Goal: Check status: Check status

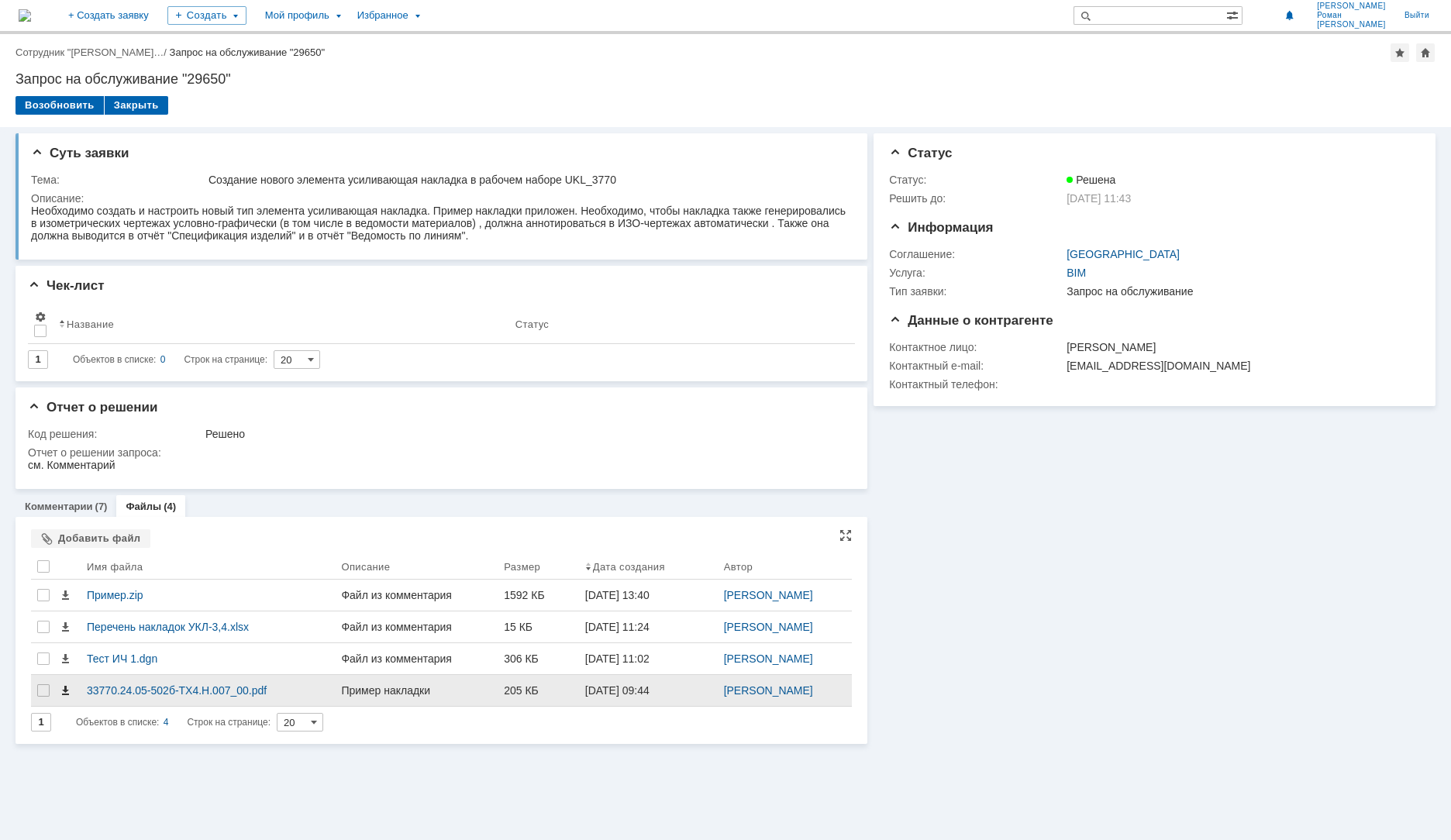
click at [69, 690] on span at bounding box center [65, 690] width 12 height 12
click at [162, 688] on div "33770.24.05-502б-ТХ4.Н.007_00.pdf" at bounding box center [208, 690] width 241 height 12
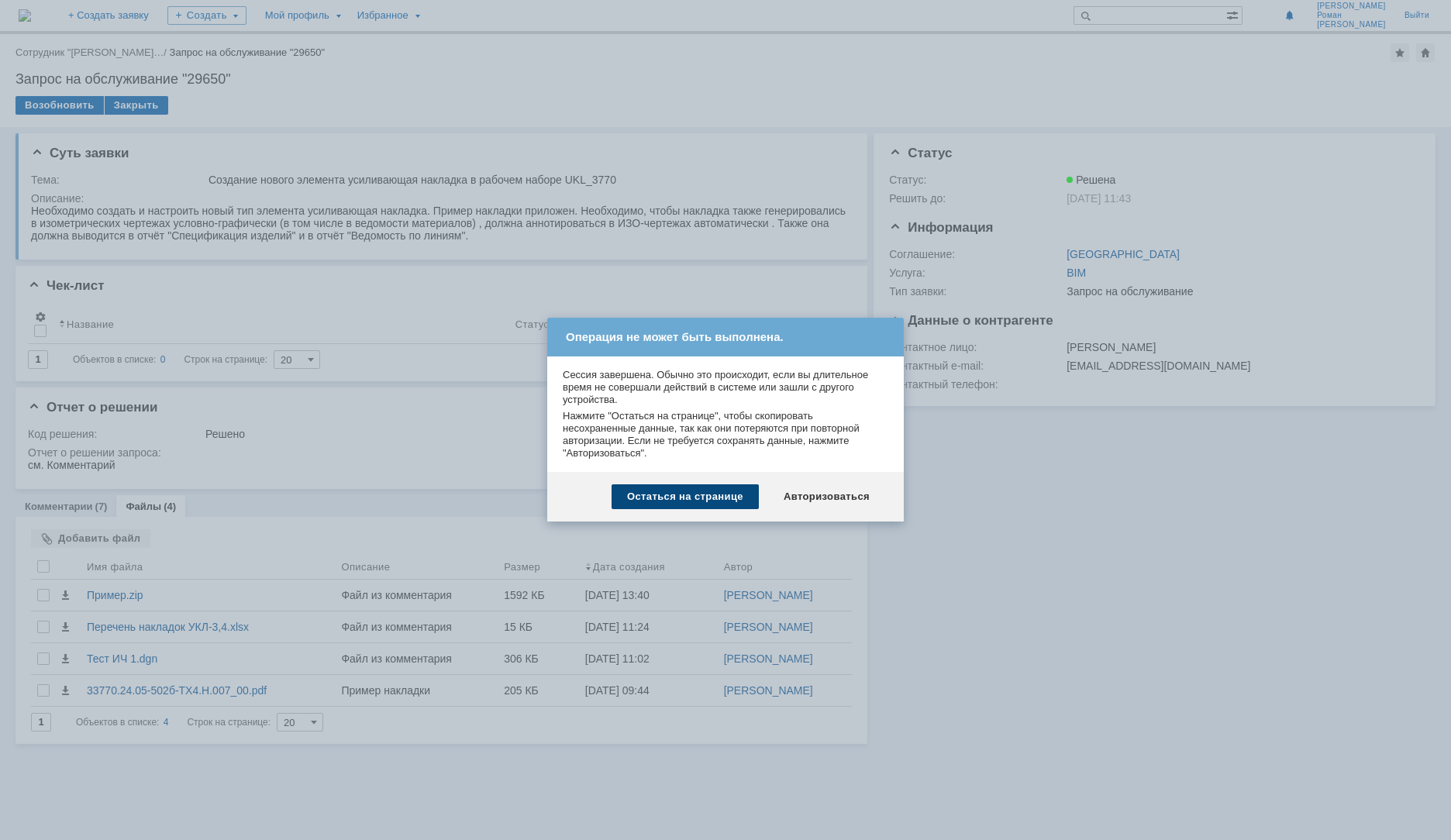
click at [724, 495] on div "Остаться на странице" at bounding box center [685, 497] width 147 height 25
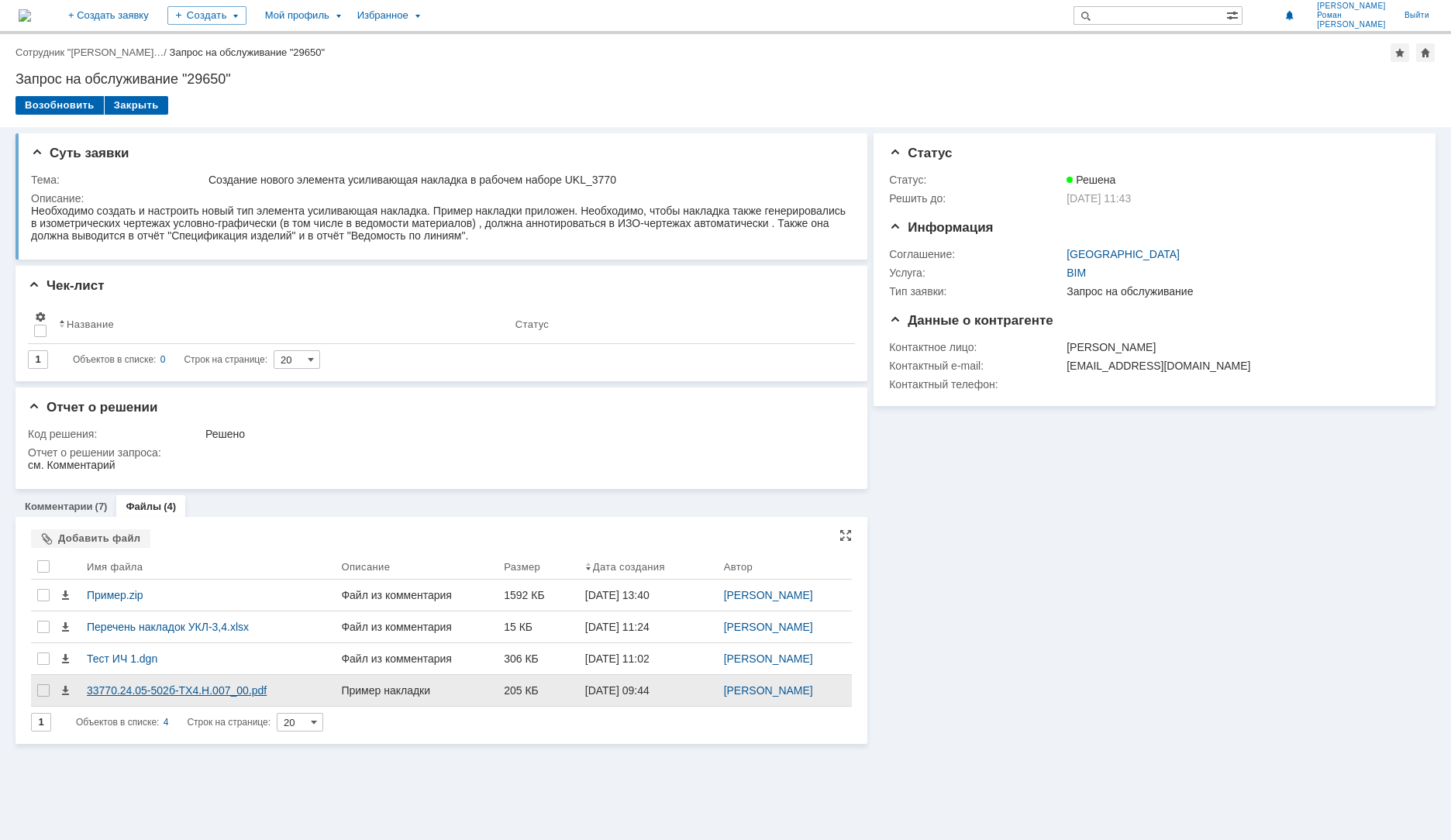
click at [177, 683] on div "33770.24.05-502б-ТХ4.Н.007_00.pdf" at bounding box center [208, 690] width 254 height 31
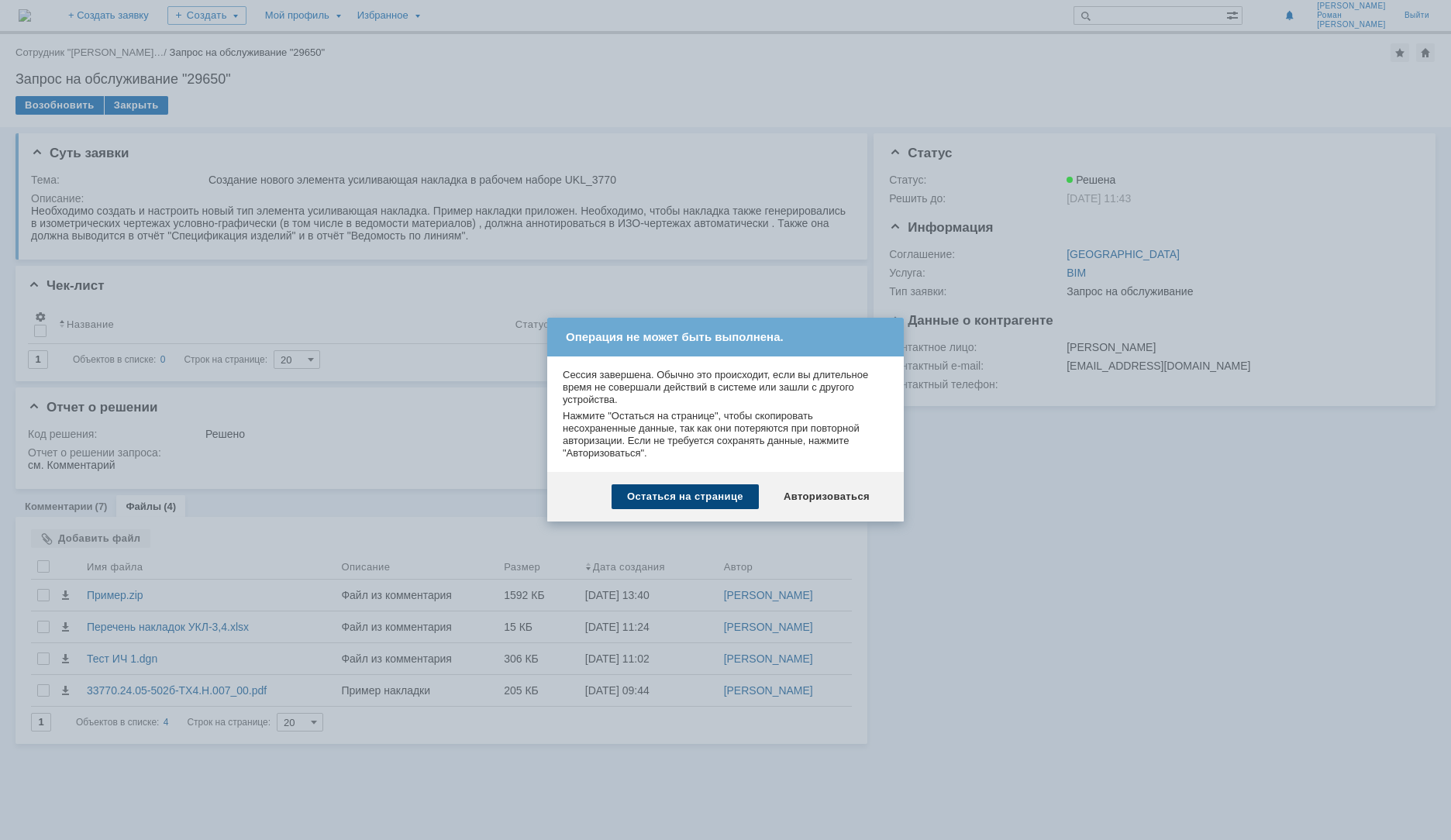
click at [712, 499] on div "Остаться на странице" at bounding box center [685, 497] width 147 height 25
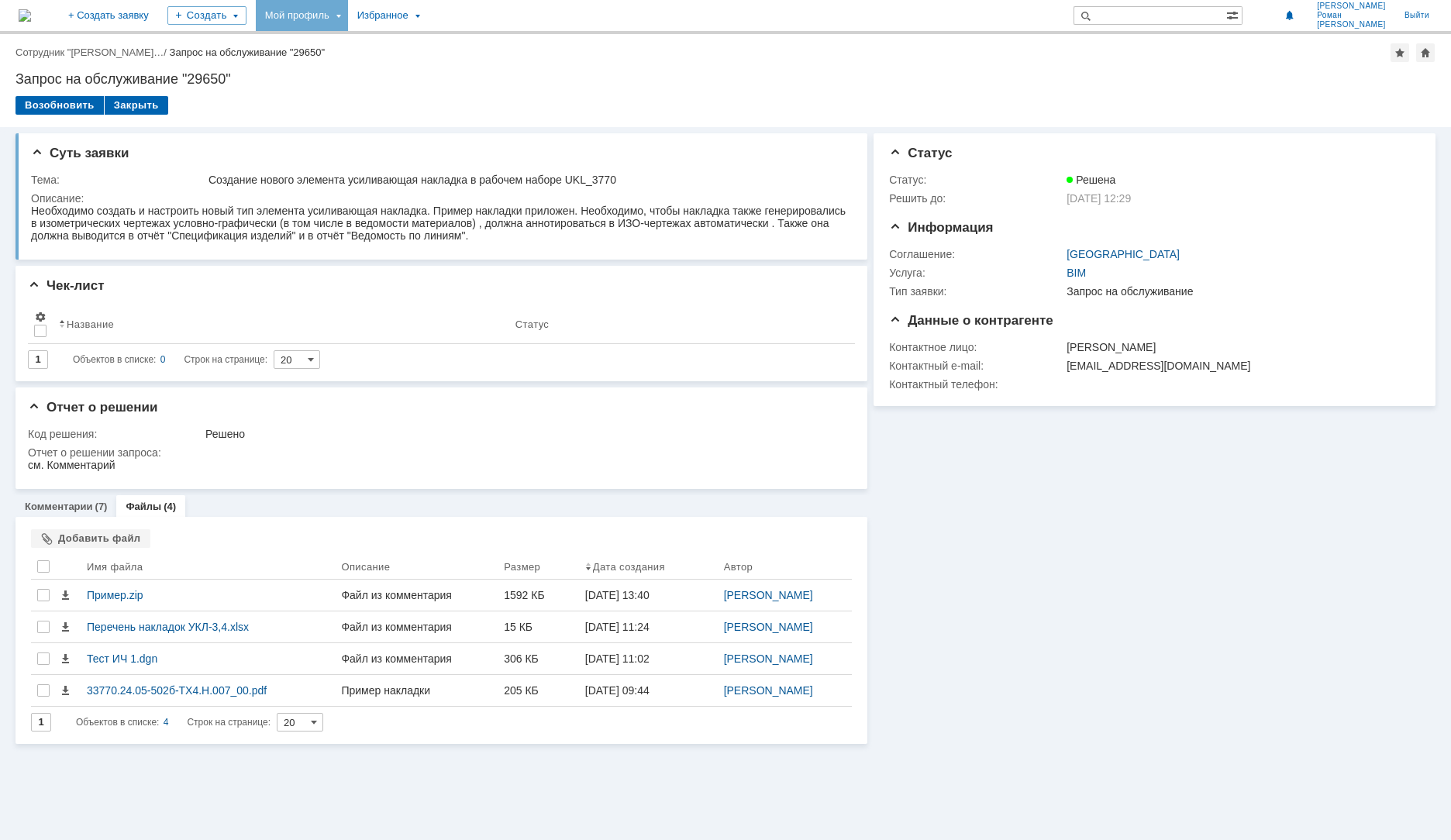
click at [348, 12] on div "Мой профиль" at bounding box center [302, 15] width 92 height 31
click at [492, 76] on link "Мои заявки" at bounding box center [441, 71] width 118 height 19
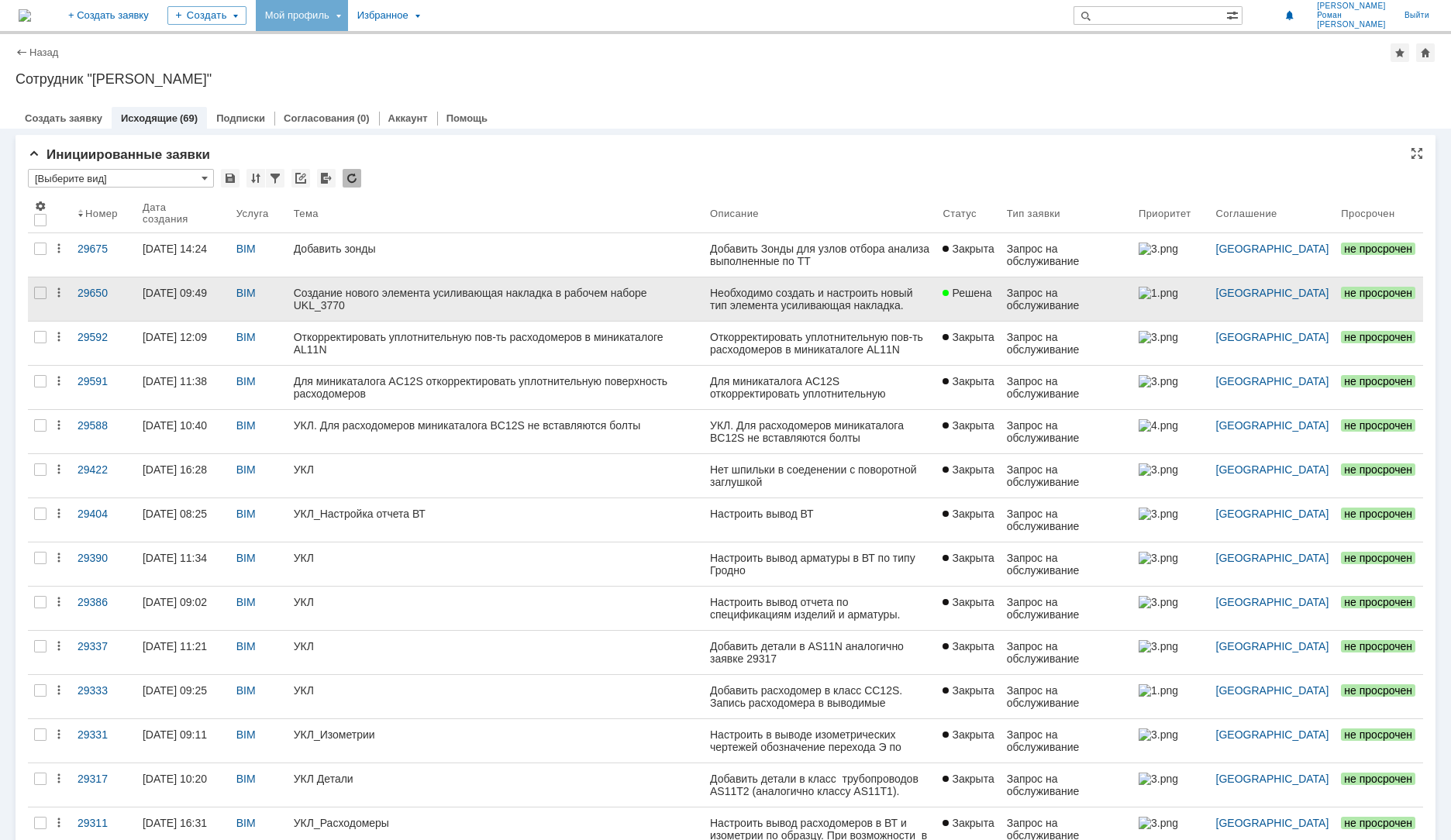
click at [322, 297] on div "Создание нового элемента усиливающая накладка в рабочем наборе UKL_3770" at bounding box center [495, 299] width 404 height 25
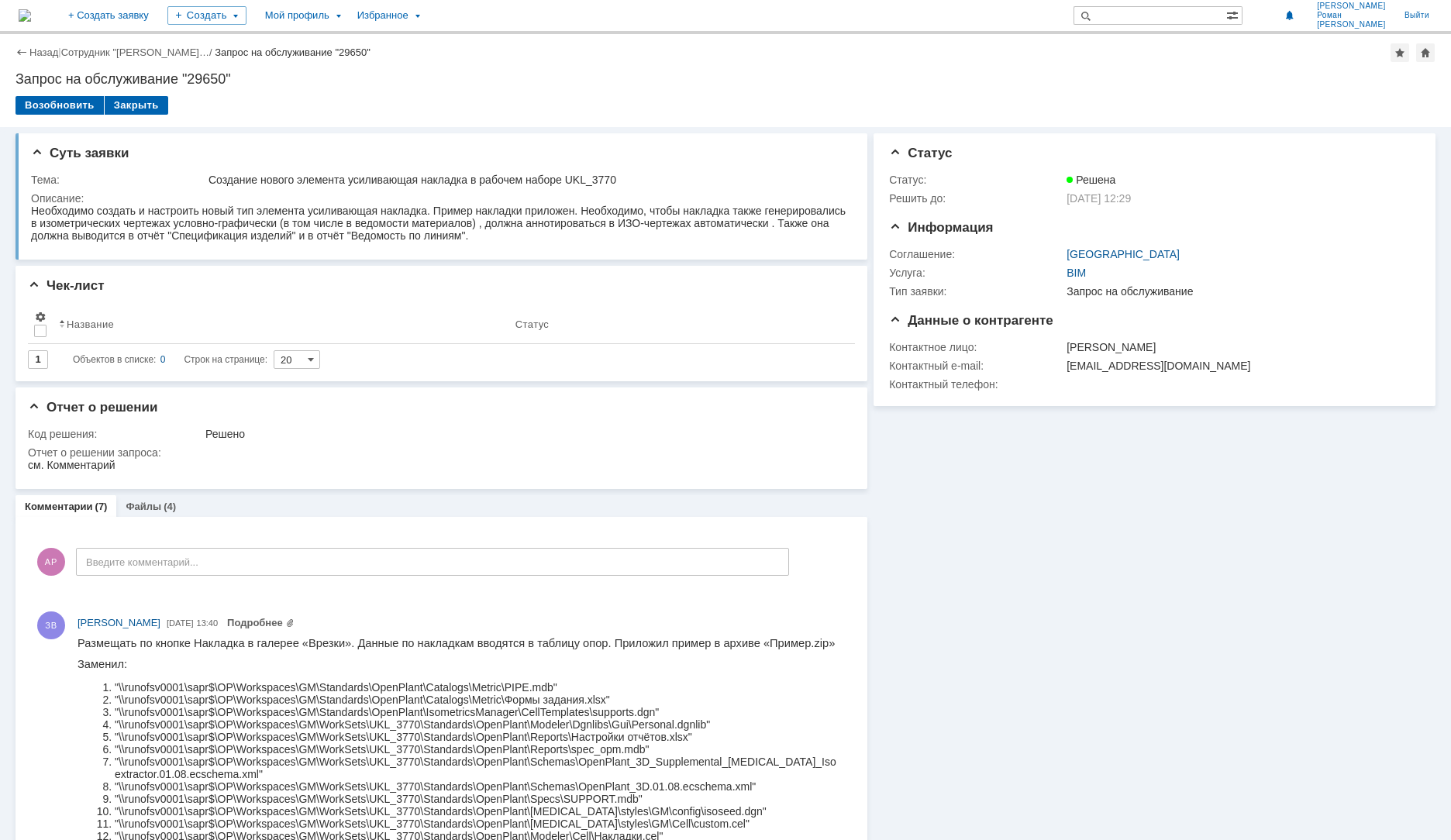
click at [153, 512] on link "Файлы" at bounding box center [143, 506] width 35 height 12
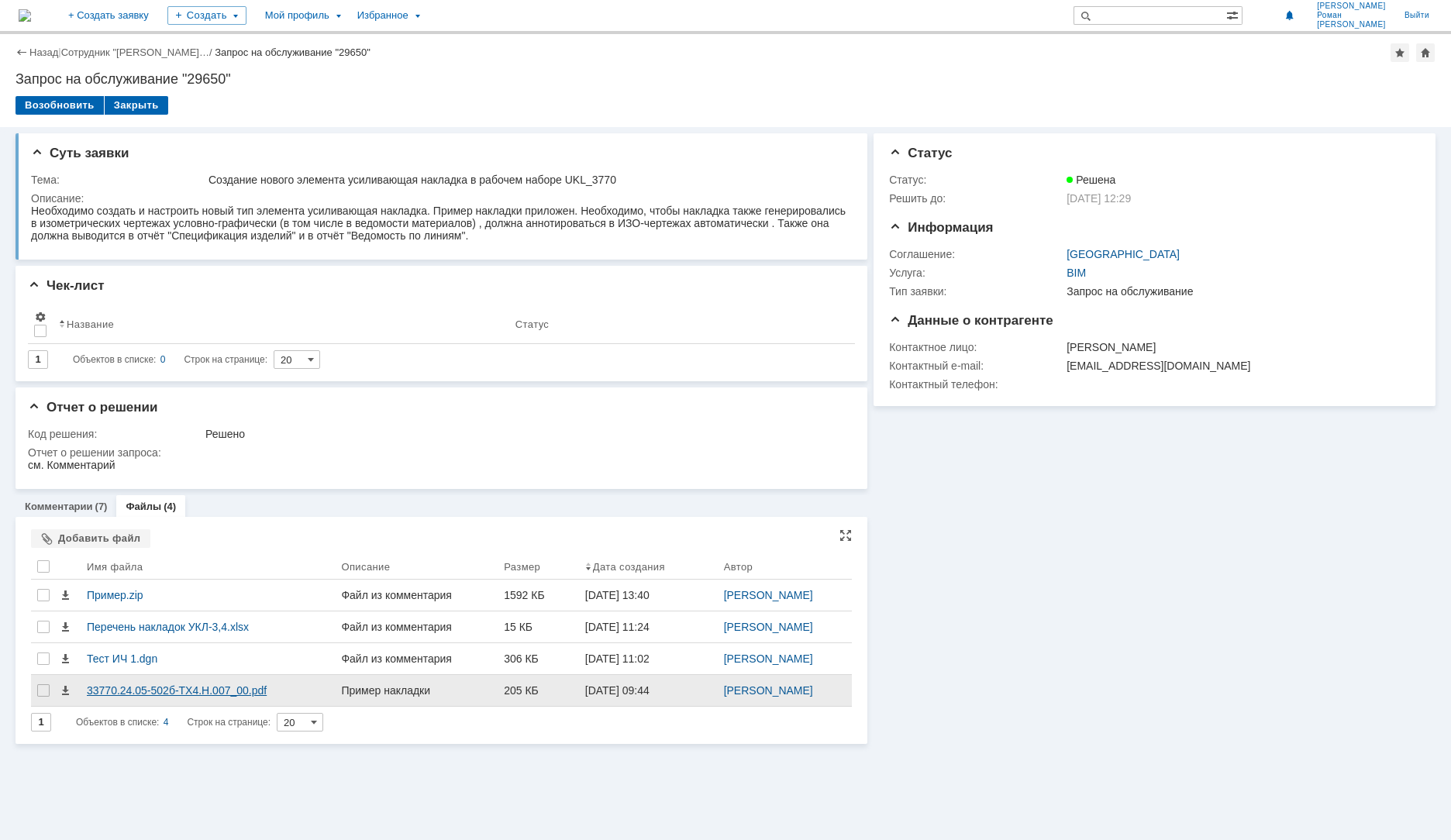
click at [138, 691] on div "33770.24.05-502б-ТХ4.Н.007_00.pdf" at bounding box center [208, 690] width 241 height 12
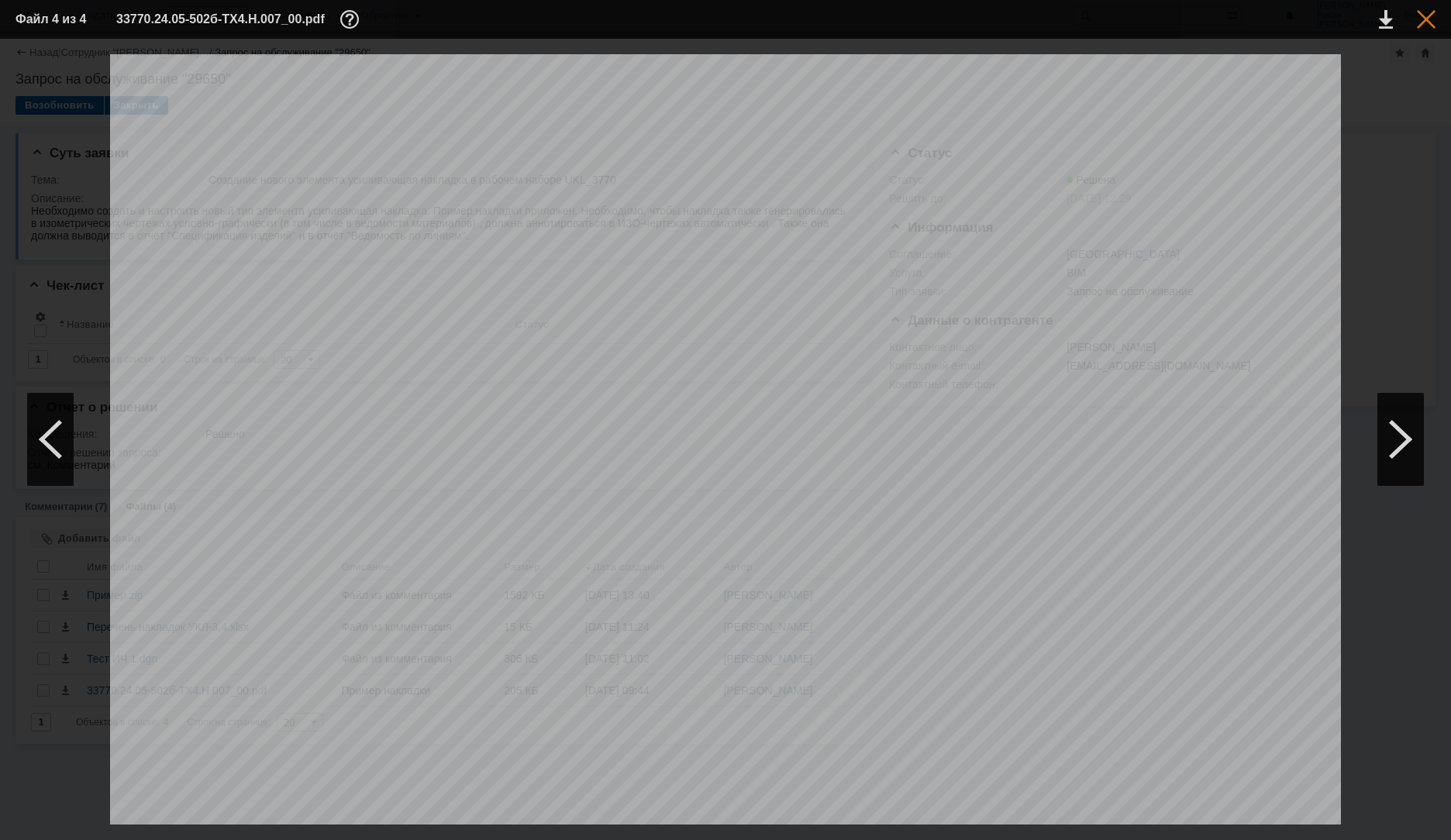
click at [1427, 16] on div at bounding box center [1425, 19] width 19 height 19
